Goal: Find specific page/section: Find specific page/section

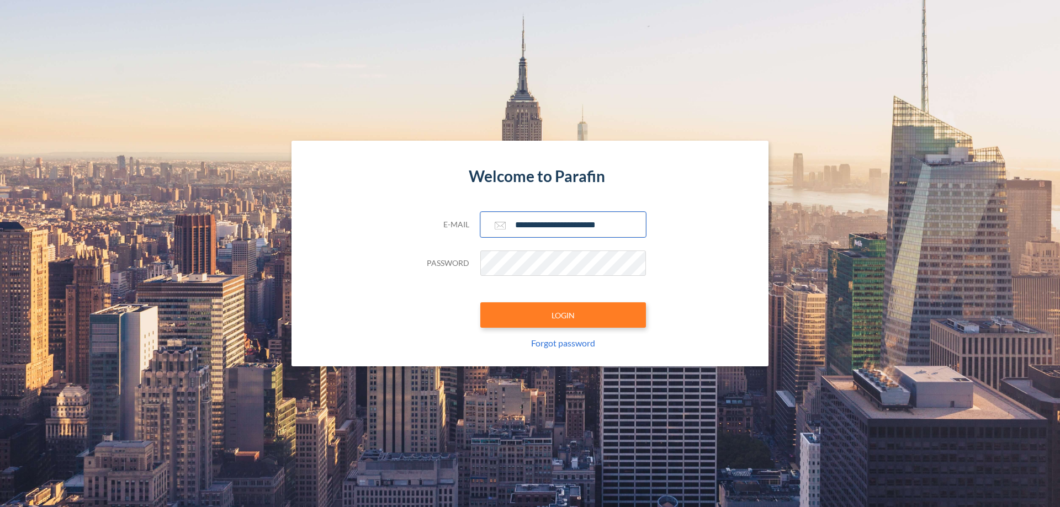
type input "**********"
click at [563, 315] on button "LOGIN" at bounding box center [563, 314] width 166 height 25
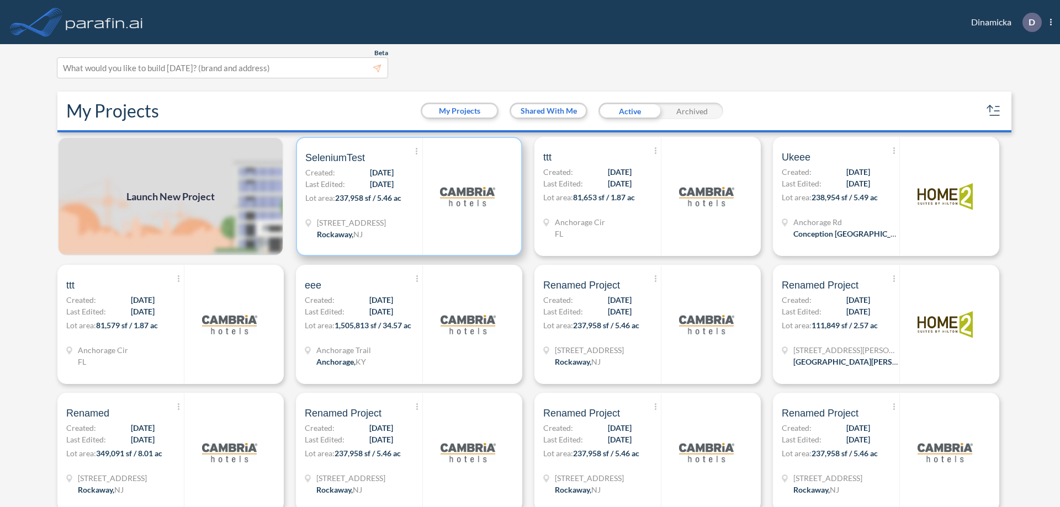
scroll to position [3, 0]
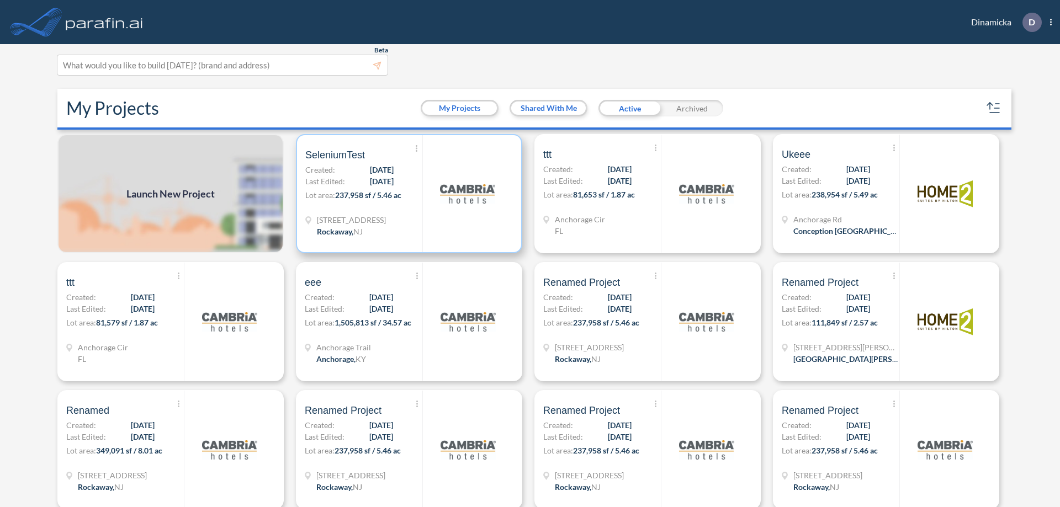
click at [407, 194] on p "Lot area: 237,958 sf / 5.46 ac" at bounding box center [363, 197] width 117 height 16
